Goal: Information Seeking & Learning: Stay updated

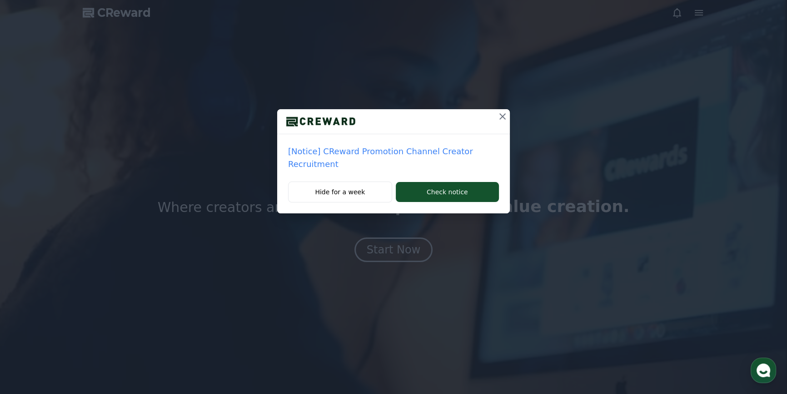
click at [500, 117] on icon at bounding box center [503, 116] width 6 height 6
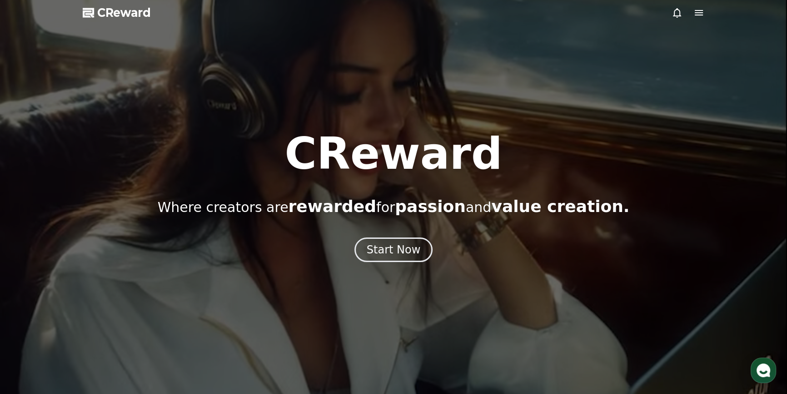
click at [677, 13] on icon at bounding box center [677, 12] width 11 height 11
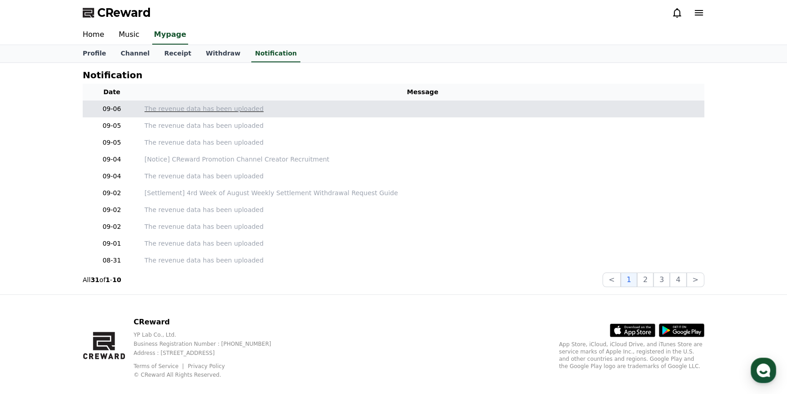
click at [154, 105] on p "The revenue data has been uploaded" at bounding box center [423, 109] width 556 height 10
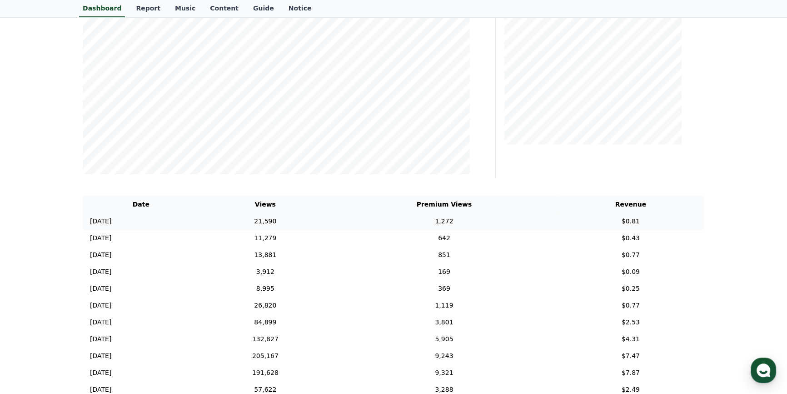
scroll to position [102, 0]
